Goal: Task Accomplishment & Management: Complete application form

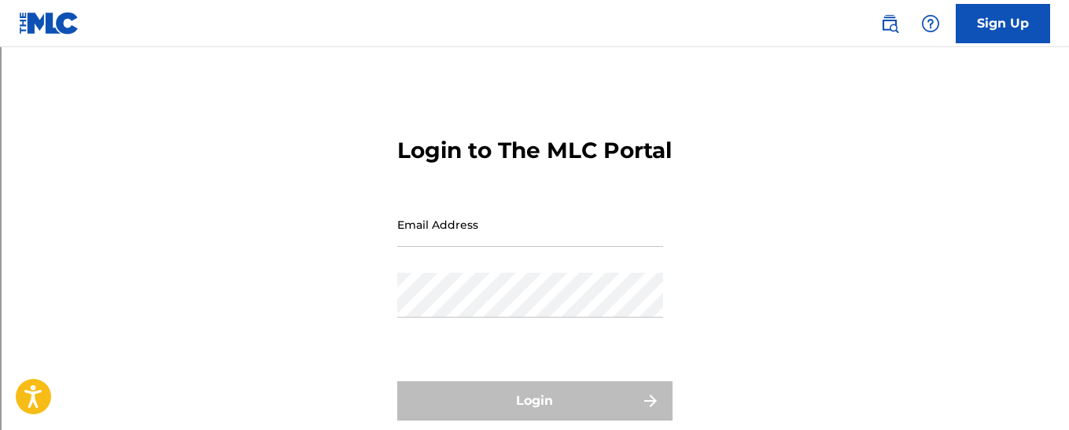
click at [998, 19] on link "Sign Up" at bounding box center [1003, 23] width 94 height 39
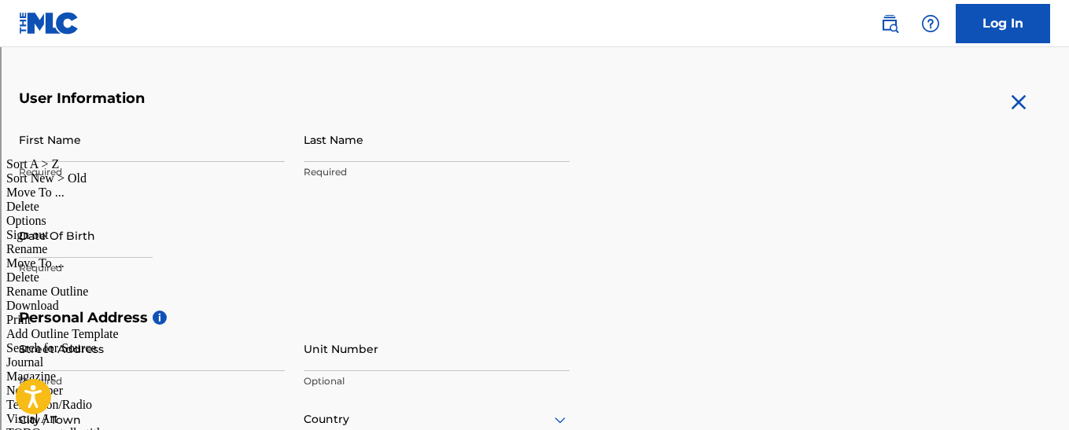
scroll to position [292, 0]
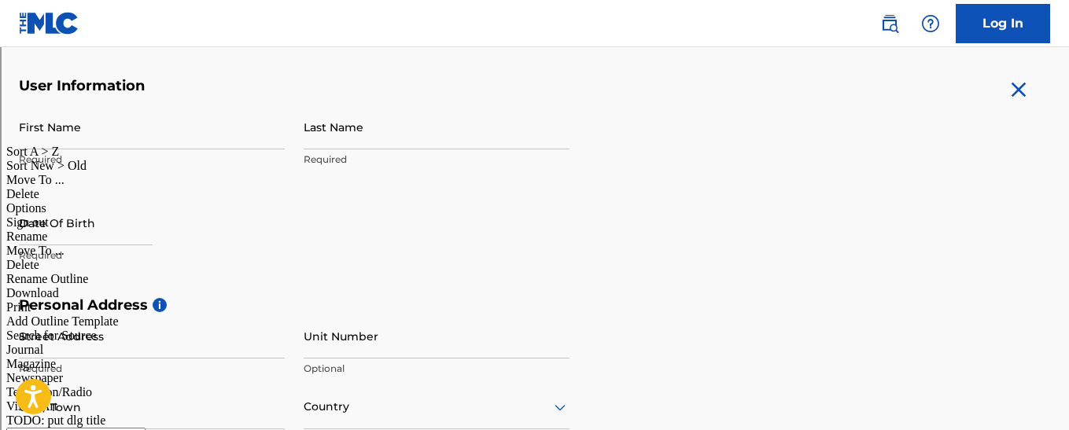
click at [164, 131] on input "First Name" at bounding box center [152, 127] width 266 height 45
type input "[PERSON_NAME]"
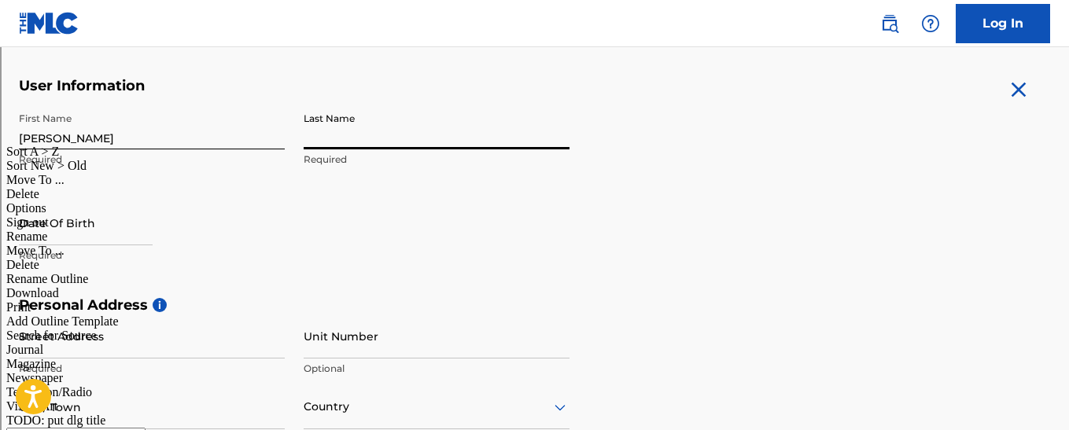
click at [329, 131] on input "Last Name" at bounding box center [437, 127] width 266 height 45
type input "Twizzy"
click at [104, 229] on input "text" at bounding box center [86, 223] width 134 height 45
select select "7"
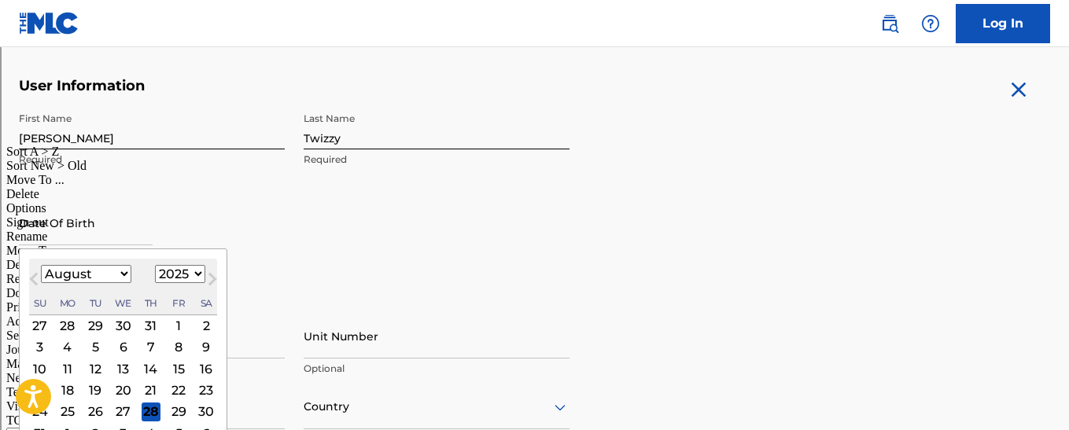
click at [190, 278] on select "1899 1900 1901 1902 1903 1904 1905 1906 1907 1908 1909 1910 1911 1912 1913 1914…" at bounding box center [180, 274] width 50 height 18
select select "2000"
click at [155, 265] on select "1899 1900 1901 1902 1903 1904 1905 1906 1907 1908 1909 1910 1911 1912 1913 1914…" at bounding box center [180, 274] width 50 height 18
click at [97, 282] on select "January February March April May June July August September October November De…" at bounding box center [86, 274] width 90 height 18
click at [41, 265] on select "January February March April May June July August September October November De…" at bounding box center [86, 274] width 90 height 18
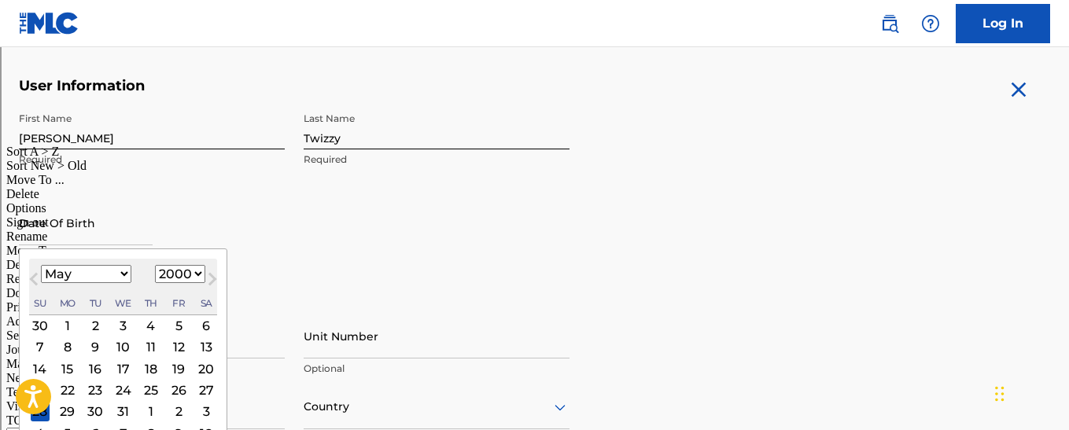
click at [31, 284] on button "Previous Month" at bounding box center [33, 282] width 25 height 25
click at [211, 275] on span "Next Month" at bounding box center [211, 282] width 0 height 24
select select "4"
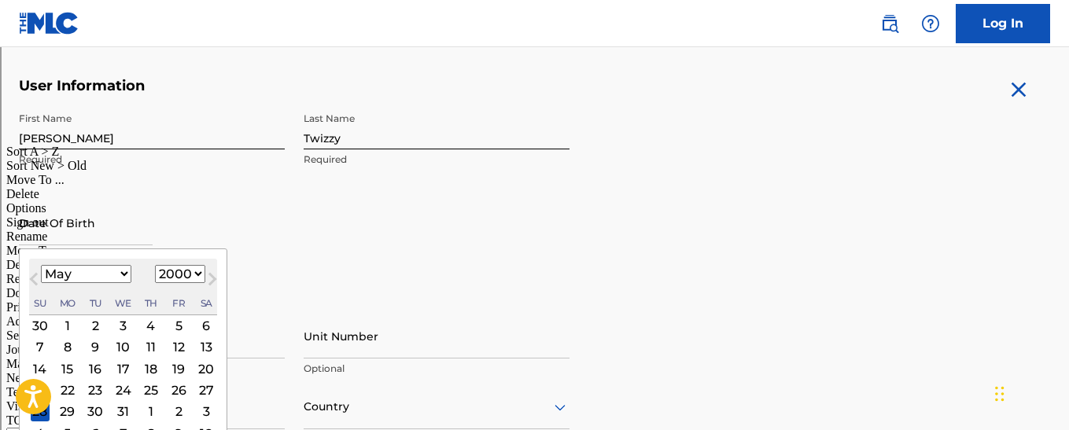
click at [208, 327] on div "6" at bounding box center [206, 325] width 19 height 19
type input "[DATE]"
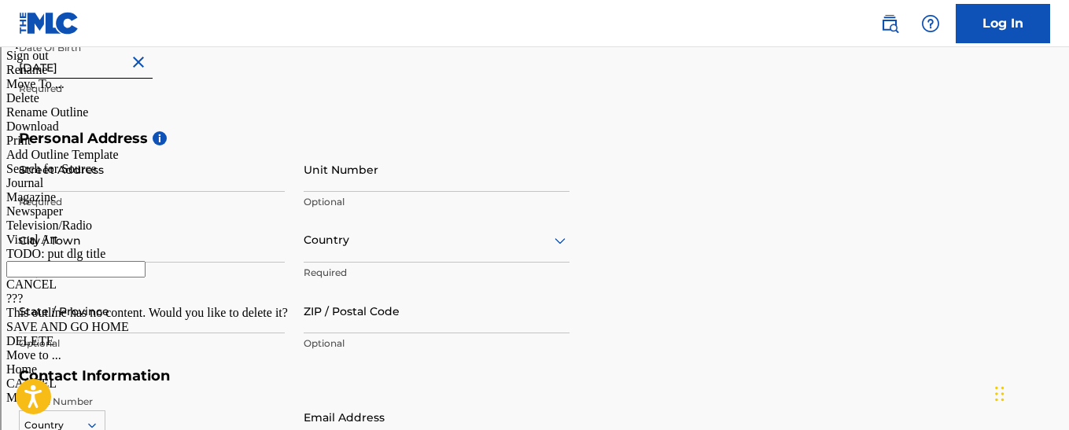
scroll to position [460, 0]
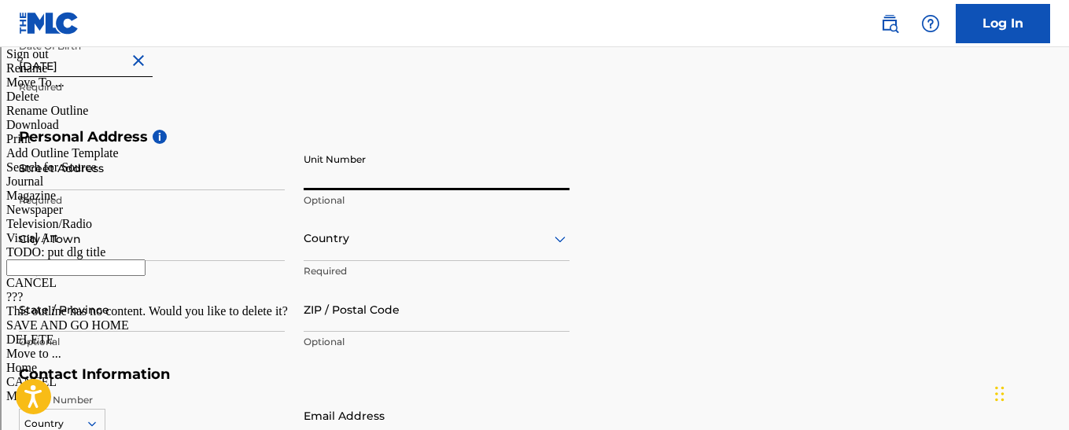
click at [320, 189] on input "Unit Number" at bounding box center [437, 168] width 266 height 45
click at [142, 160] on input "Street Address" at bounding box center [152, 168] width 266 height 45
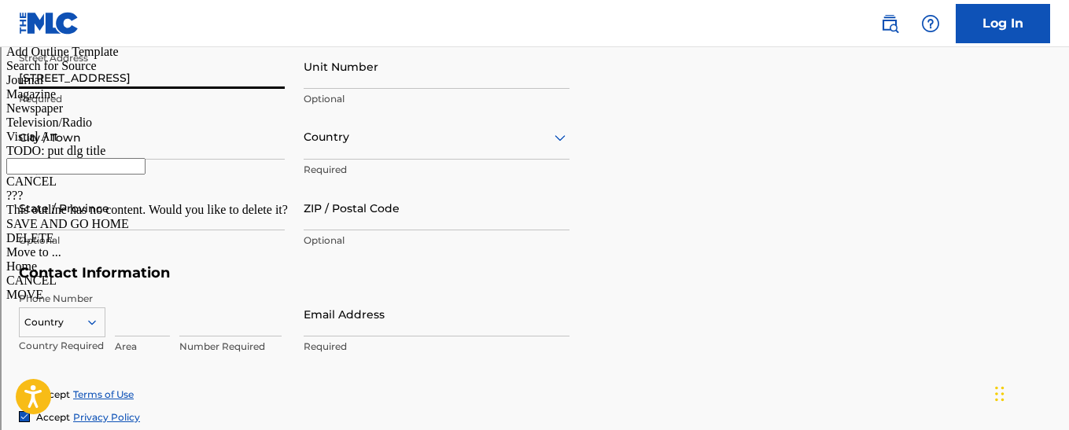
scroll to position [592, 0]
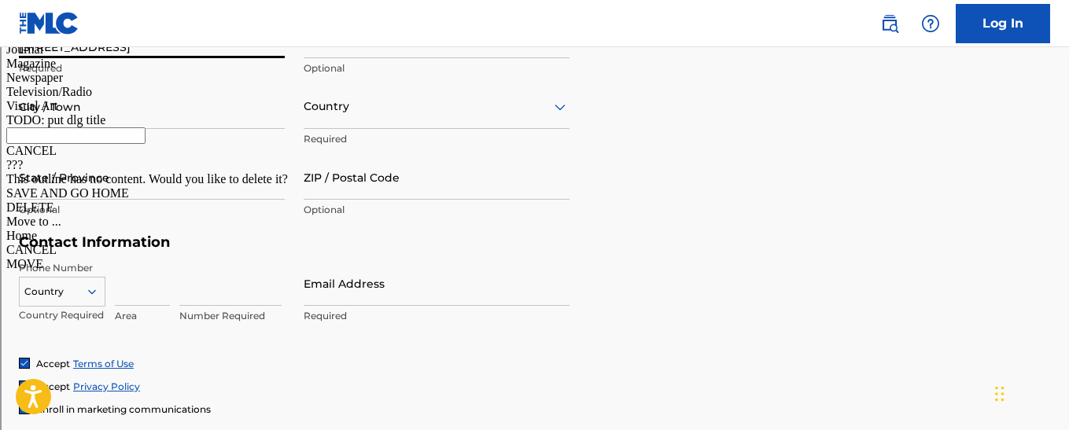
type input "[STREET_ADDRESS]"
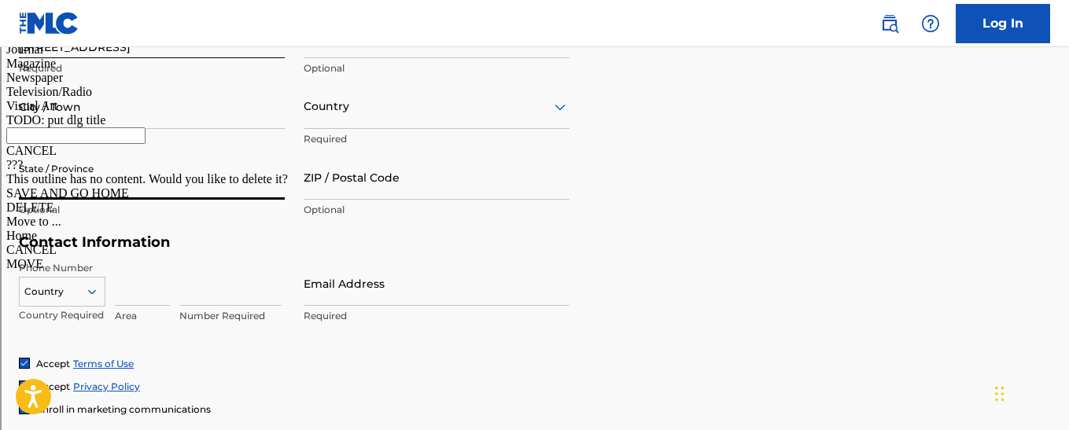
click at [83, 190] on input "State / Province" at bounding box center [152, 177] width 266 height 45
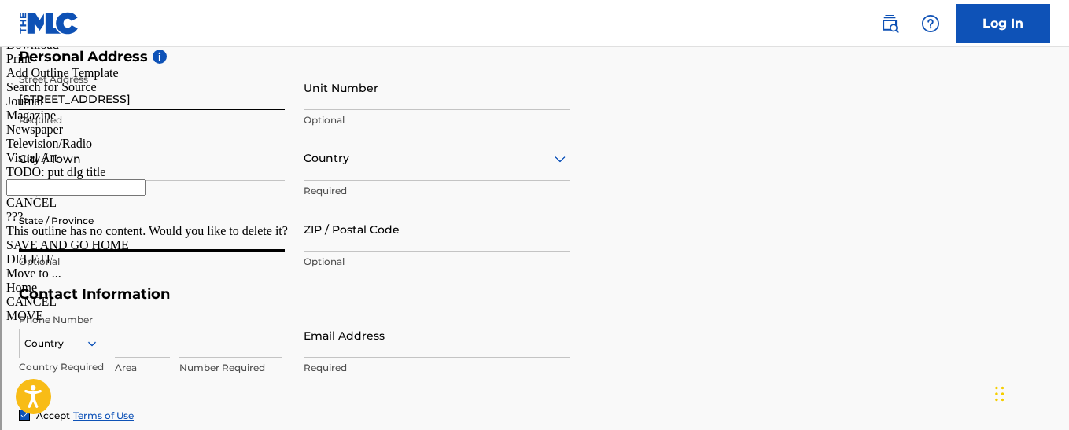
scroll to position [542, 0]
click at [211, 171] on input "City / Town" at bounding box center [152, 157] width 266 height 45
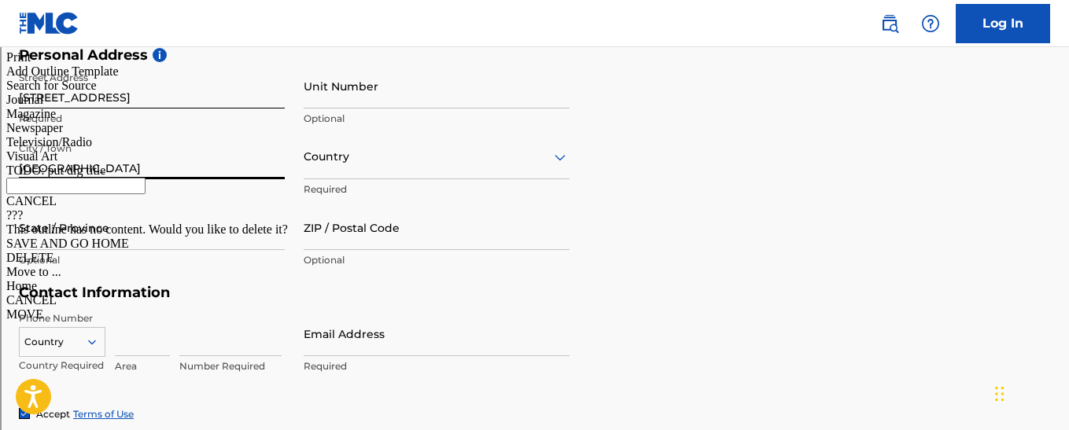
type input "[GEOGRAPHIC_DATA]"
click at [471, 223] on input "ZIP / Postal Code" at bounding box center [437, 227] width 266 height 45
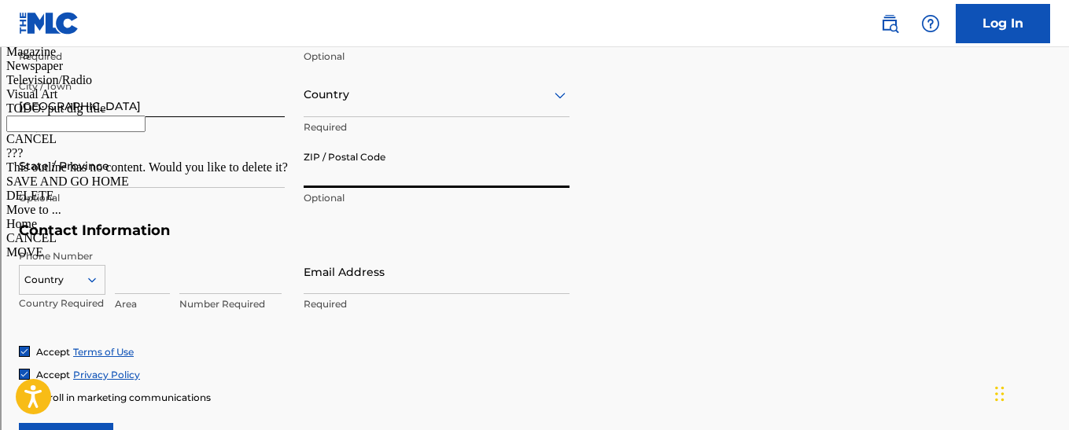
scroll to position [611, 0]
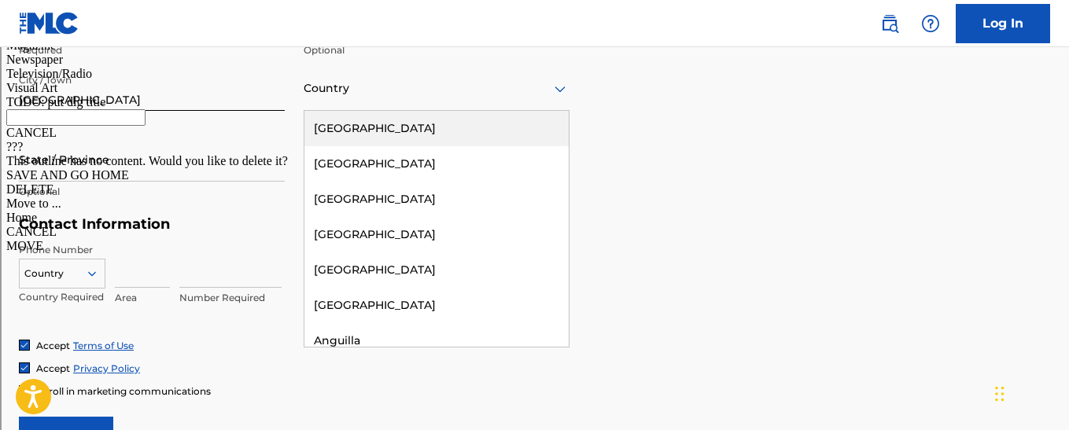
click at [323, 129] on div "[GEOGRAPHIC_DATA]" at bounding box center [436, 128] width 264 height 35
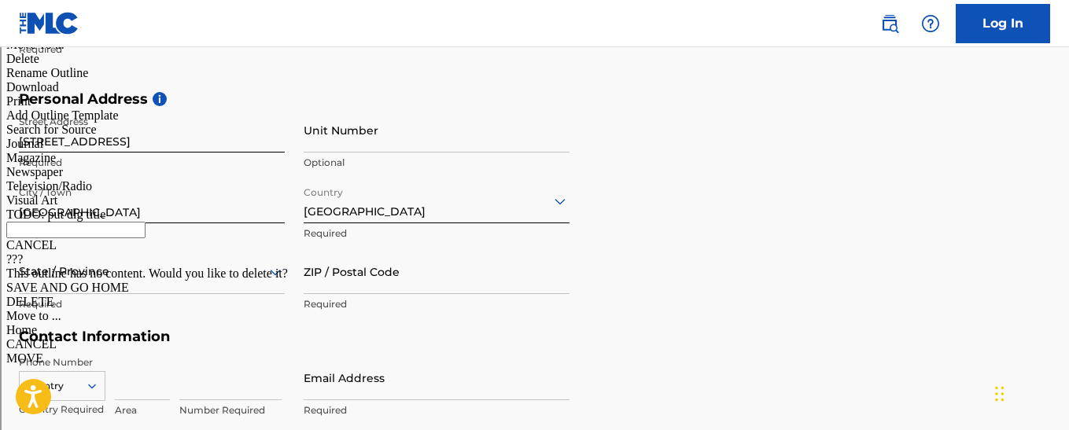
scroll to position [491, 0]
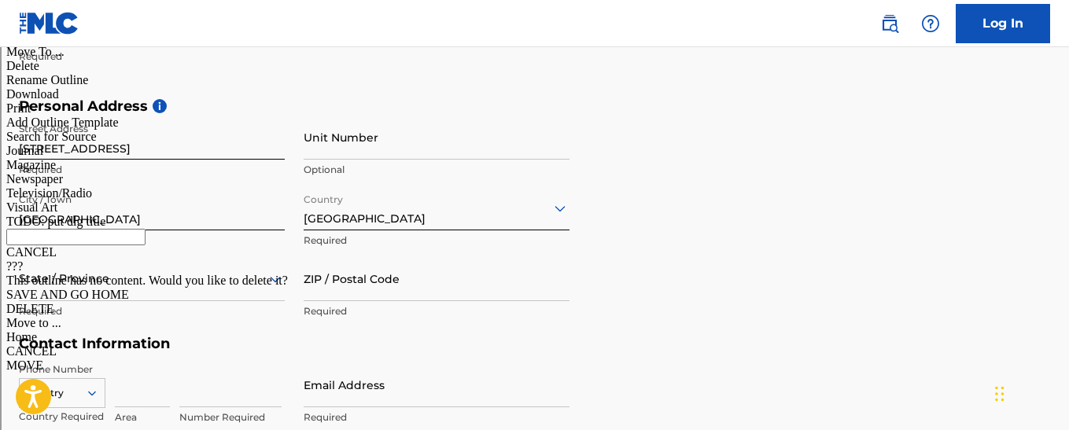
click at [334, 296] on input "ZIP / Postal Code" at bounding box center [437, 278] width 266 height 45
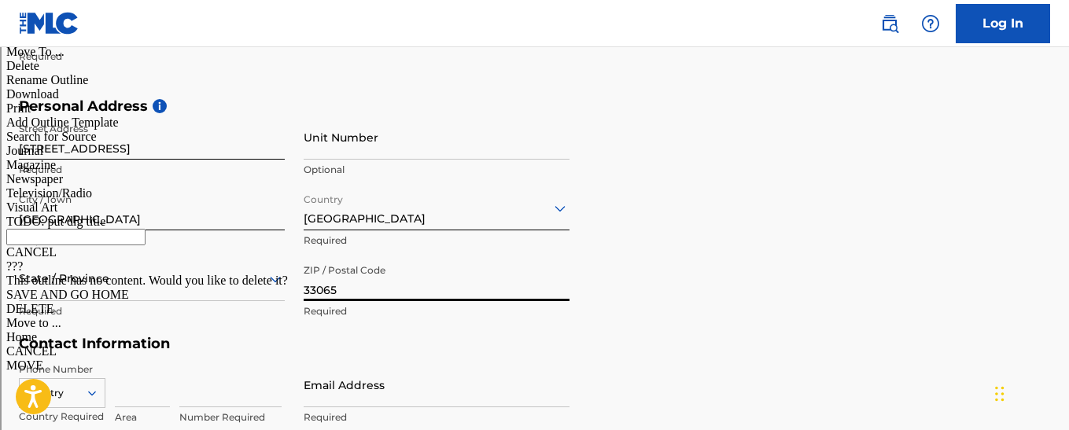
type input "33065"
click at [102, 289] on div "State / Province" at bounding box center [152, 278] width 266 height 45
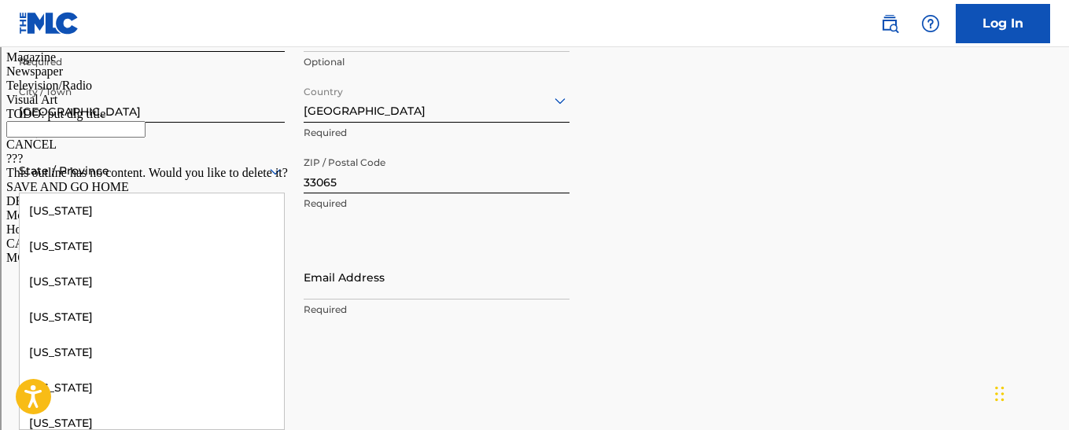
scroll to position [253, 0]
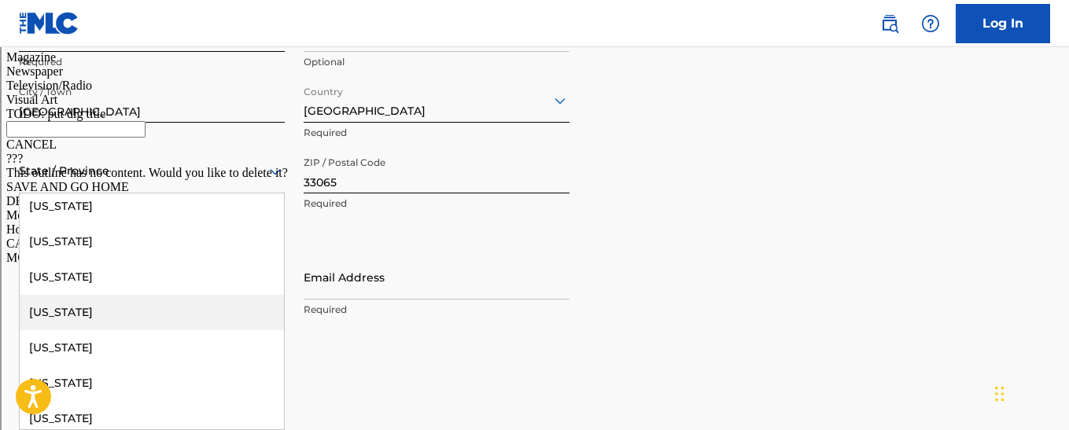
click at [131, 313] on div "[US_STATE]" at bounding box center [152, 312] width 264 height 35
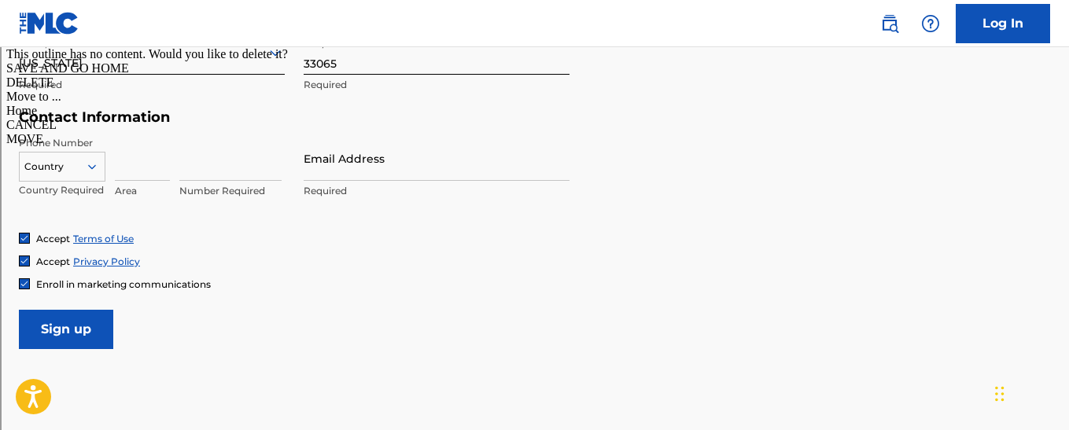
scroll to position [719, 0]
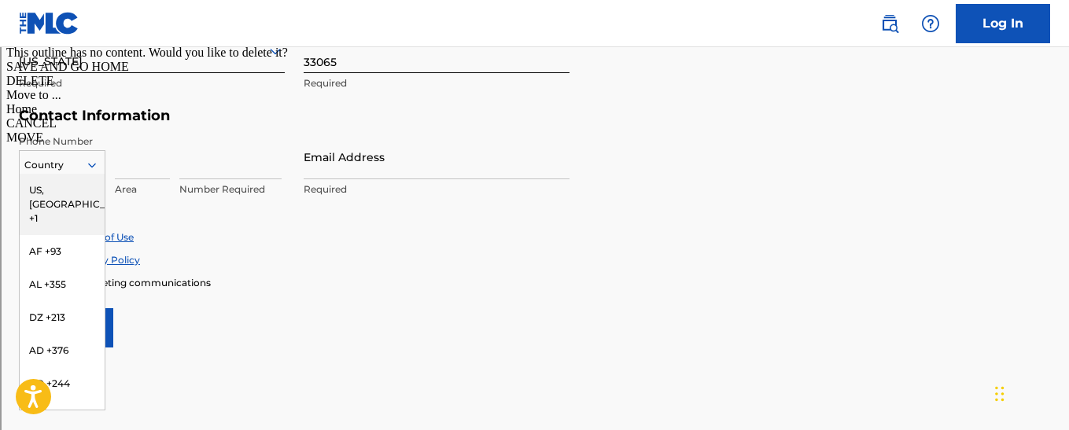
click at [79, 165] on div at bounding box center [62, 165] width 85 height 17
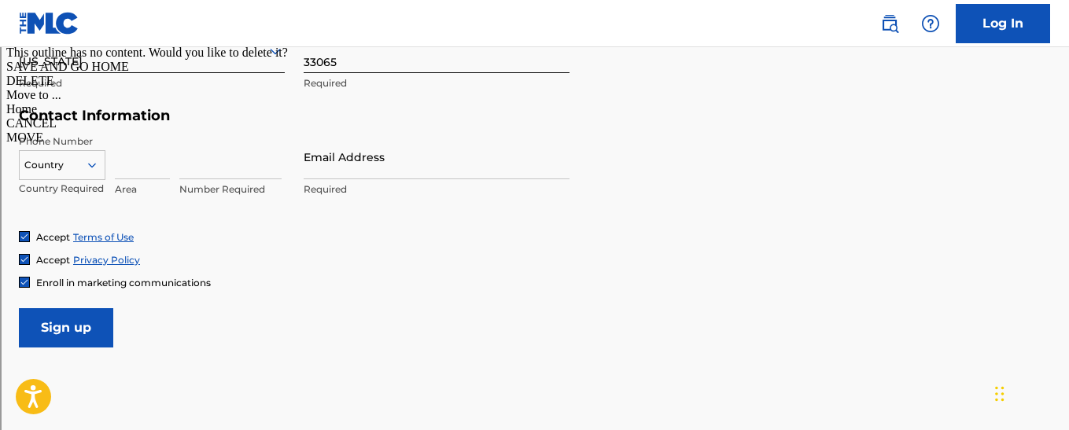
click at [76, 168] on div at bounding box center [62, 165] width 85 height 17
click at [338, 177] on input "Email Address" at bounding box center [437, 157] width 266 height 45
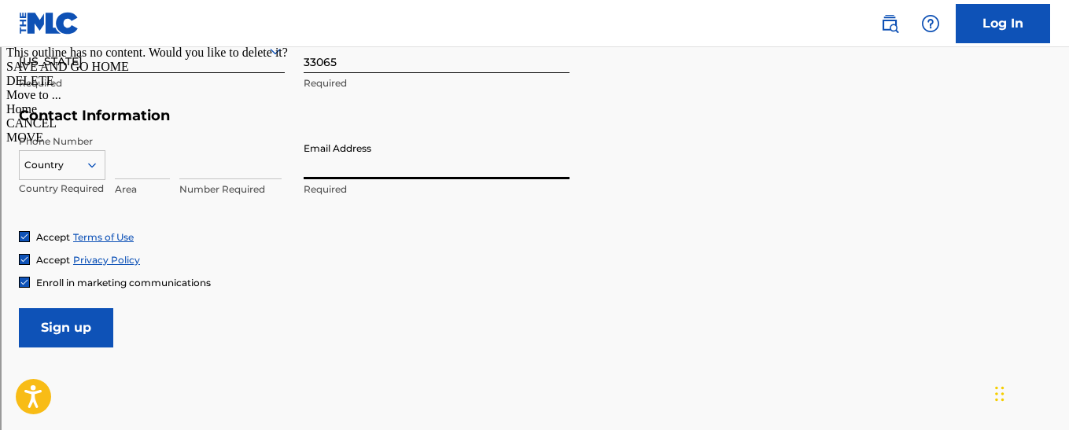
click at [247, 170] on input at bounding box center [230, 157] width 102 height 45
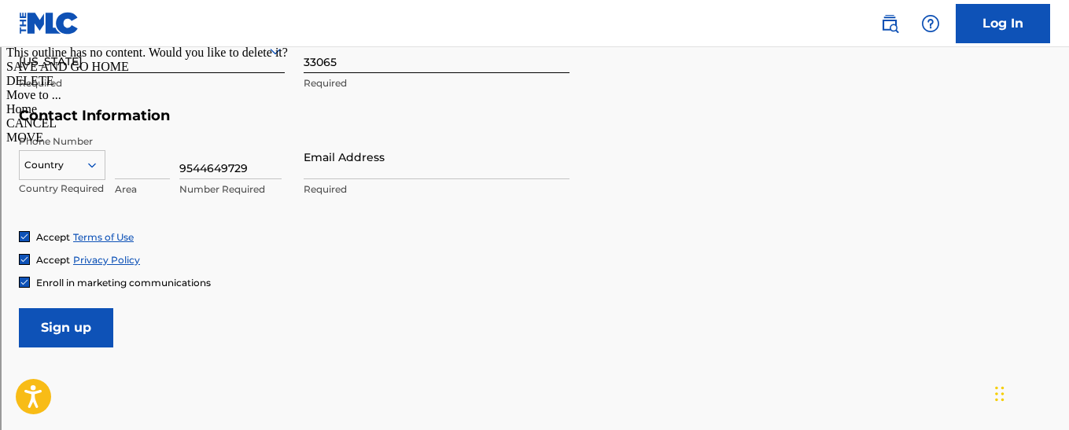
type input "9544649729"
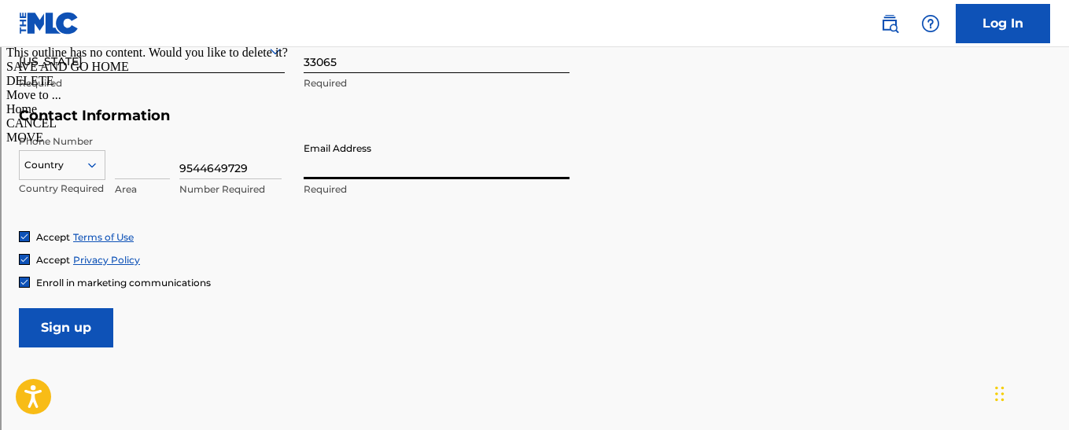
click at [340, 173] on input "Email Address" at bounding box center [437, 157] width 266 height 45
type input "[EMAIL_ADDRESS][DOMAIN_NAME]"
click at [65, 322] on input "Sign up" at bounding box center [66, 327] width 94 height 39
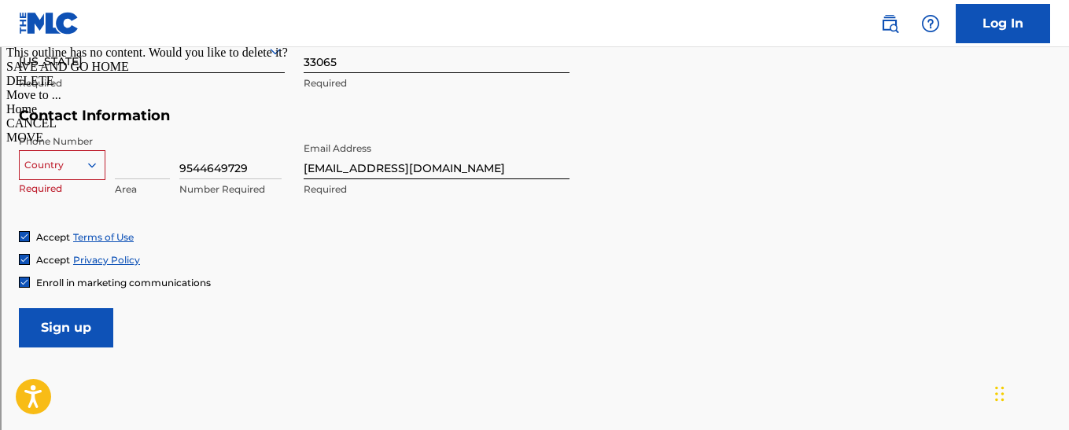
click at [55, 154] on div "Country" at bounding box center [62, 165] width 87 height 30
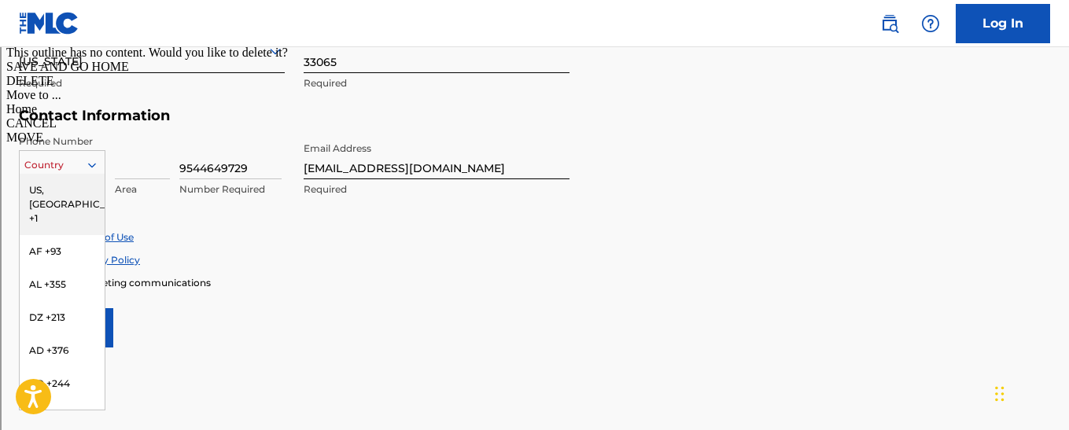
click at [84, 193] on div "US, [GEOGRAPHIC_DATA] +1" at bounding box center [62, 204] width 85 height 61
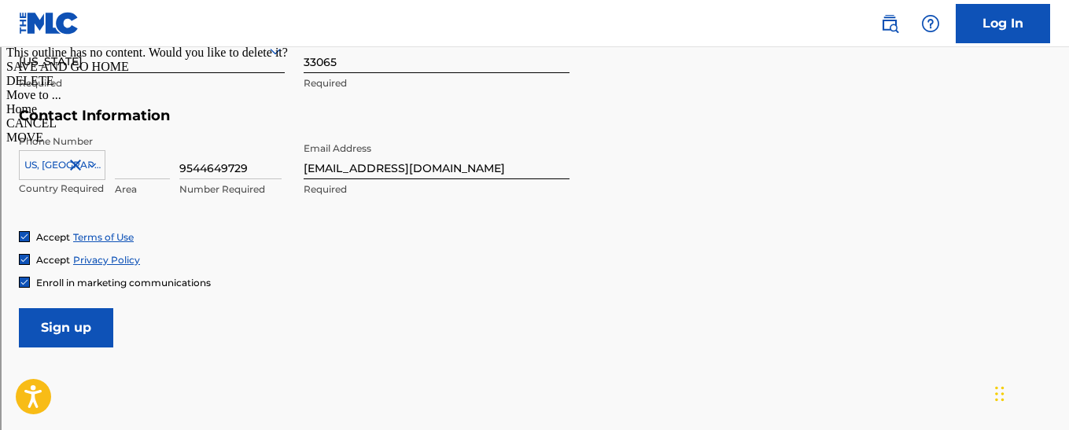
click at [88, 312] on input "Sign up" at bounding box center [66, 327] width 94 height 39
click at [84, 333] on input "Sign up" at bounding box center [66, 327] width 94 height 39
click at [79, 321] on input "Sign up" at bounding box center [66, 327] width 94 height 39
click at [74, 341] on input "Sign up" at bounding box center [66, 327] width 94 height 39
click at [223, 172] on input "9544649729" at bounding box center [230, 157] width 102 height 45
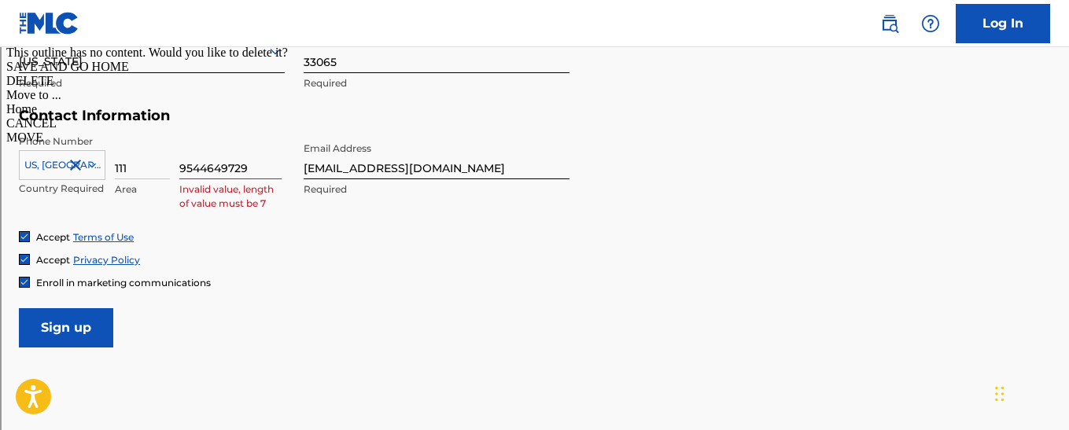
click at [147, 174] on input "111" at bounding box center [142, 157] width 55 height 45
type input "1"
type input "777"
click at [82, 319] on input "Sign up" at bounding box center [66, 327] width 94 height 39
